Goal: Check status: Check status

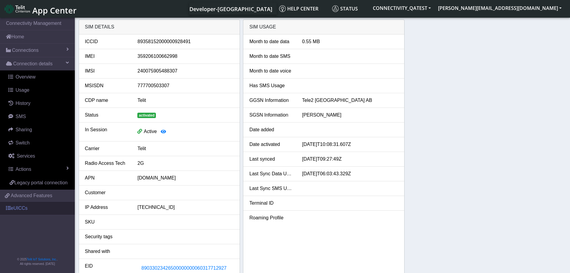
click at [27, 206] on link "eUICCs" at bounding box center [37, 207] width 75 height 13
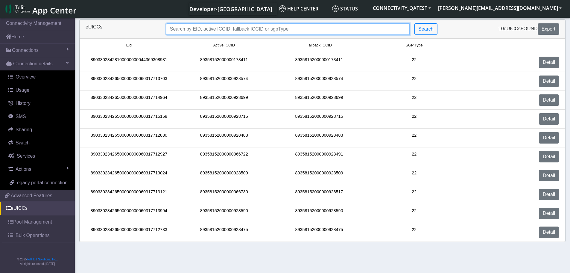
click at [203, 28] on input "Search..." at bounding box center [288, 28] width 244 height 11
paste input "89033023426500000000060317713121"
type input "89033023426500000000060317713121"
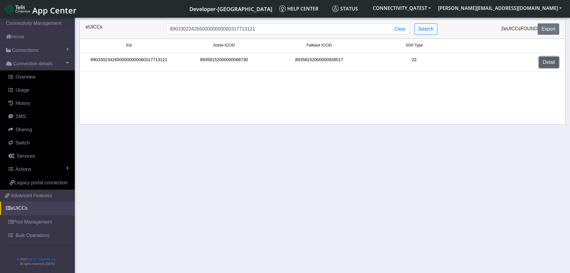
click at [548, 63] on link "Detail" at bounding box center [549, 62] width 20 height 11
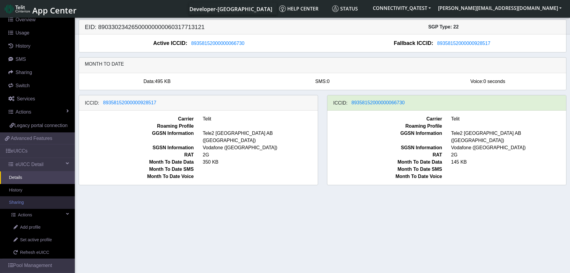
scroll to position [98, 0]
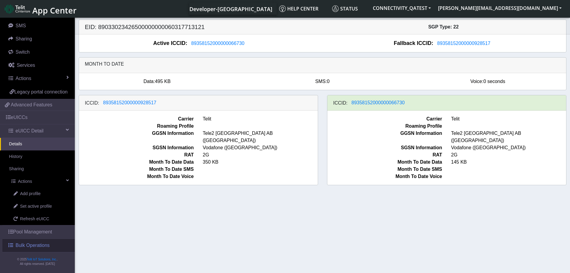
click at [25, 249] on link "Bulk Operations" at bounding box center [38, 244] width 72 height 13
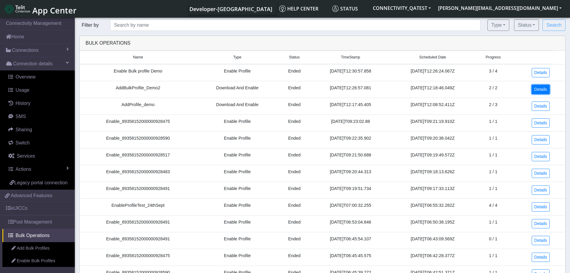
click at [540, 91] on link "Details" at bounding box center [541, 89] width 18 height 9
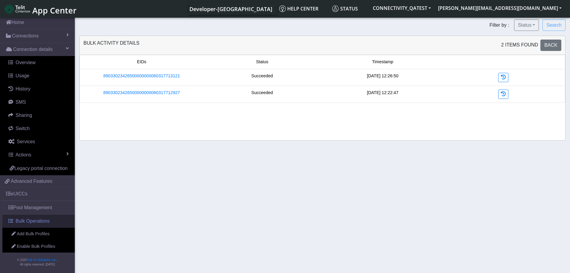
scroll to position [22, 0]
click at [38, 244] on link "Enable Bulk Profiles" at bounding box center [38, 245] width 72 height 13
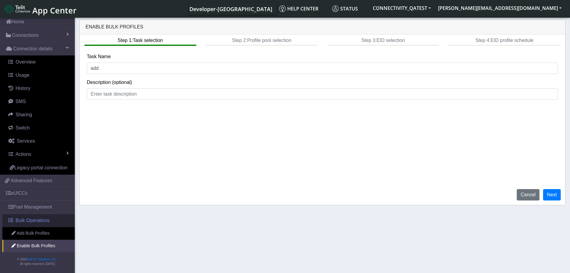
click at [42, 219] on span "Bulk Operations" at bounding box center [33, 220] width 34 height 7
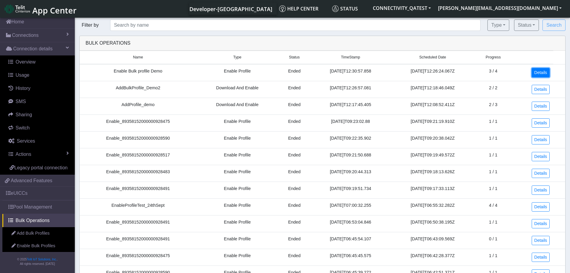
click at [543, 73] on link "Details" at bounding box center [541, 72] width 18 height 9
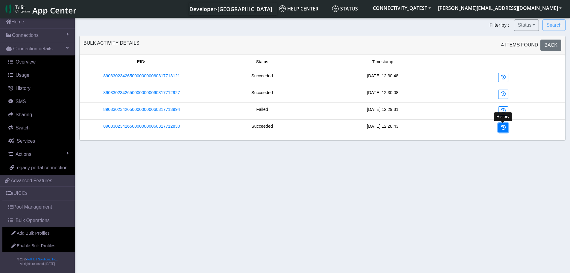
click at [504, 127] on icon at bounding box center [503, 127] width 5 height 5
